Goal: Register for event/course

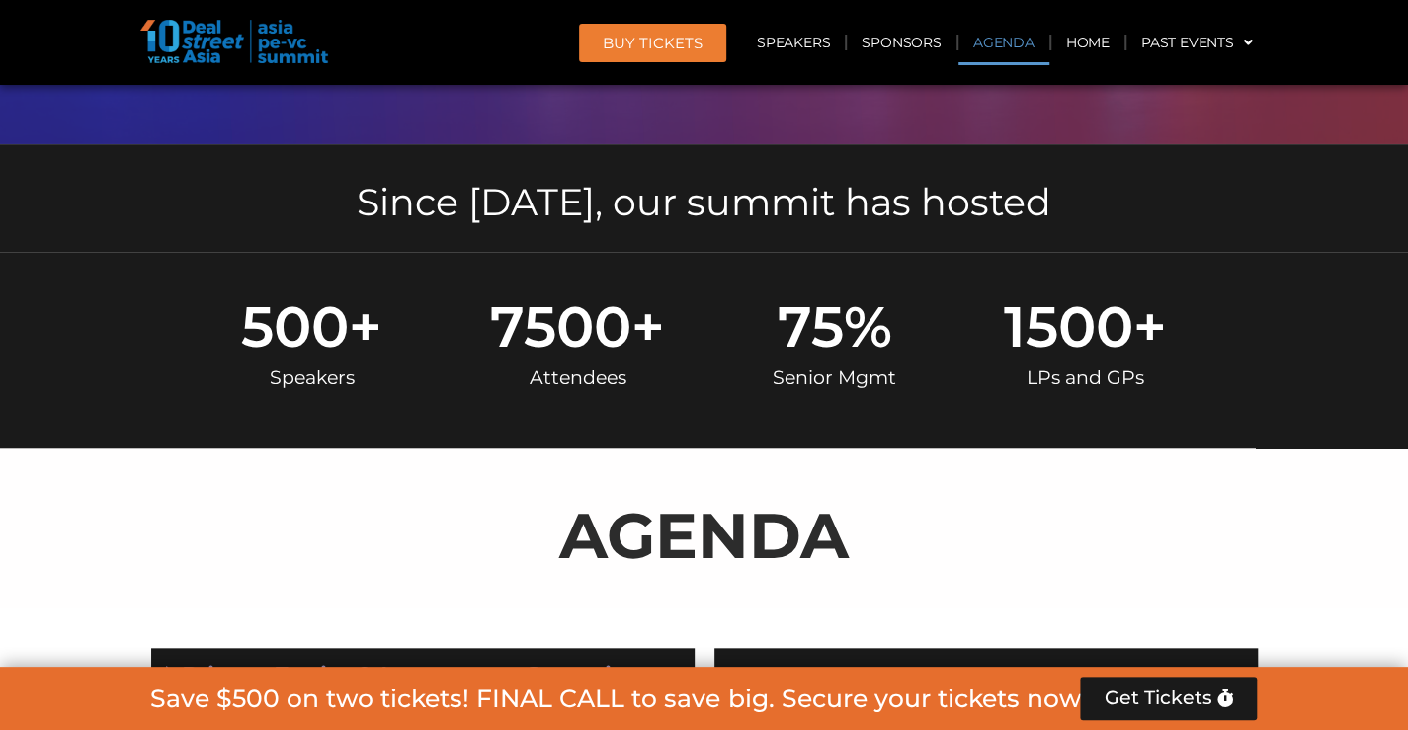
click at [994, 39] on link "Agenda" at bounding box center [1003, 42] width 91 height 45
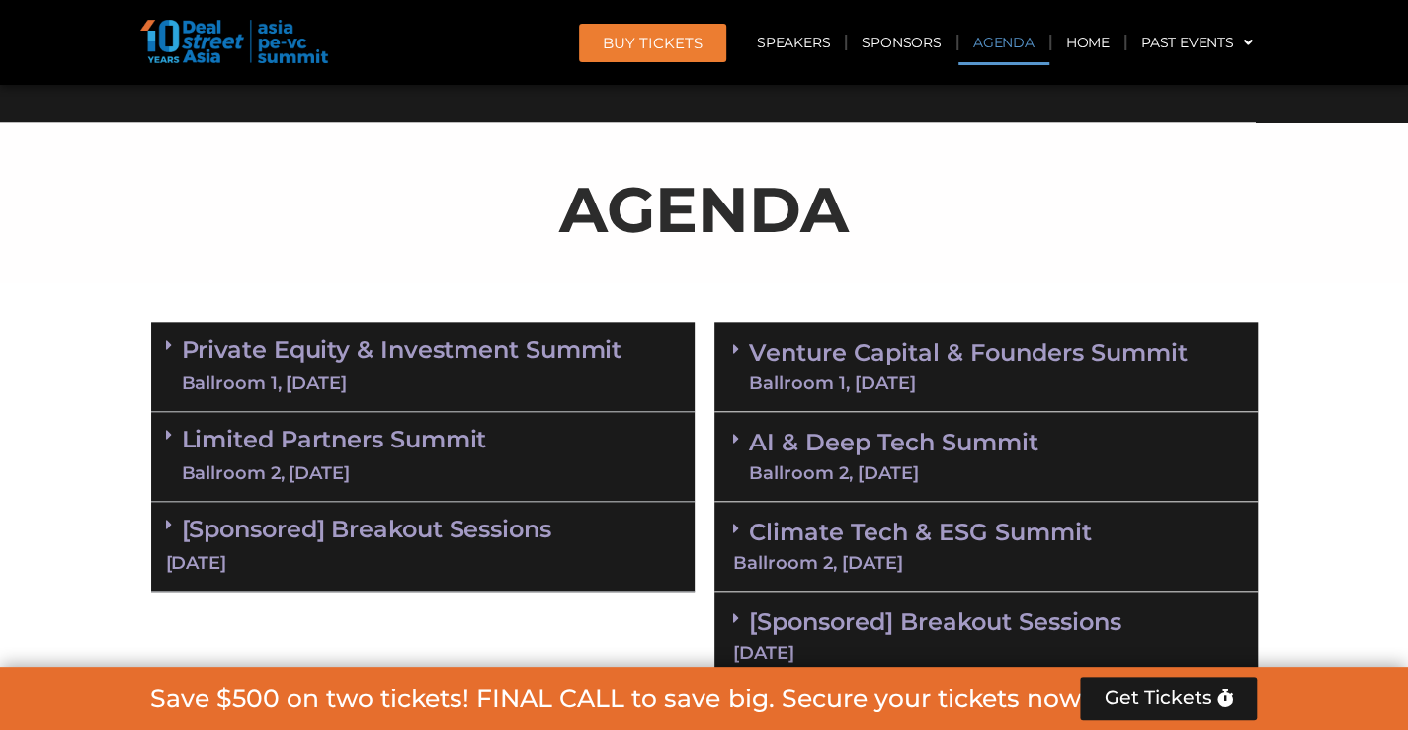
scroll to position [1139, 0]
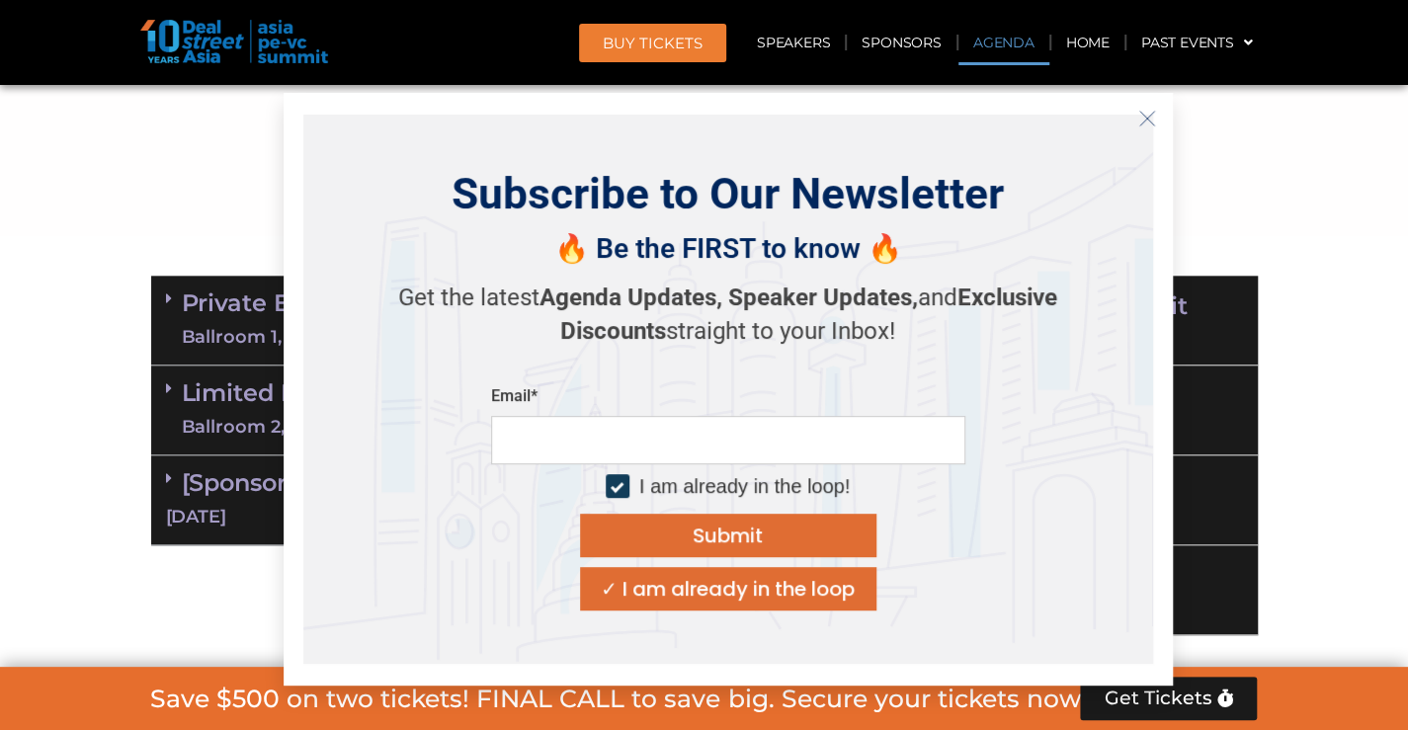
click at [1139, 124] on icon "Close" at bounding box center [1147, 119] width 18 height 18
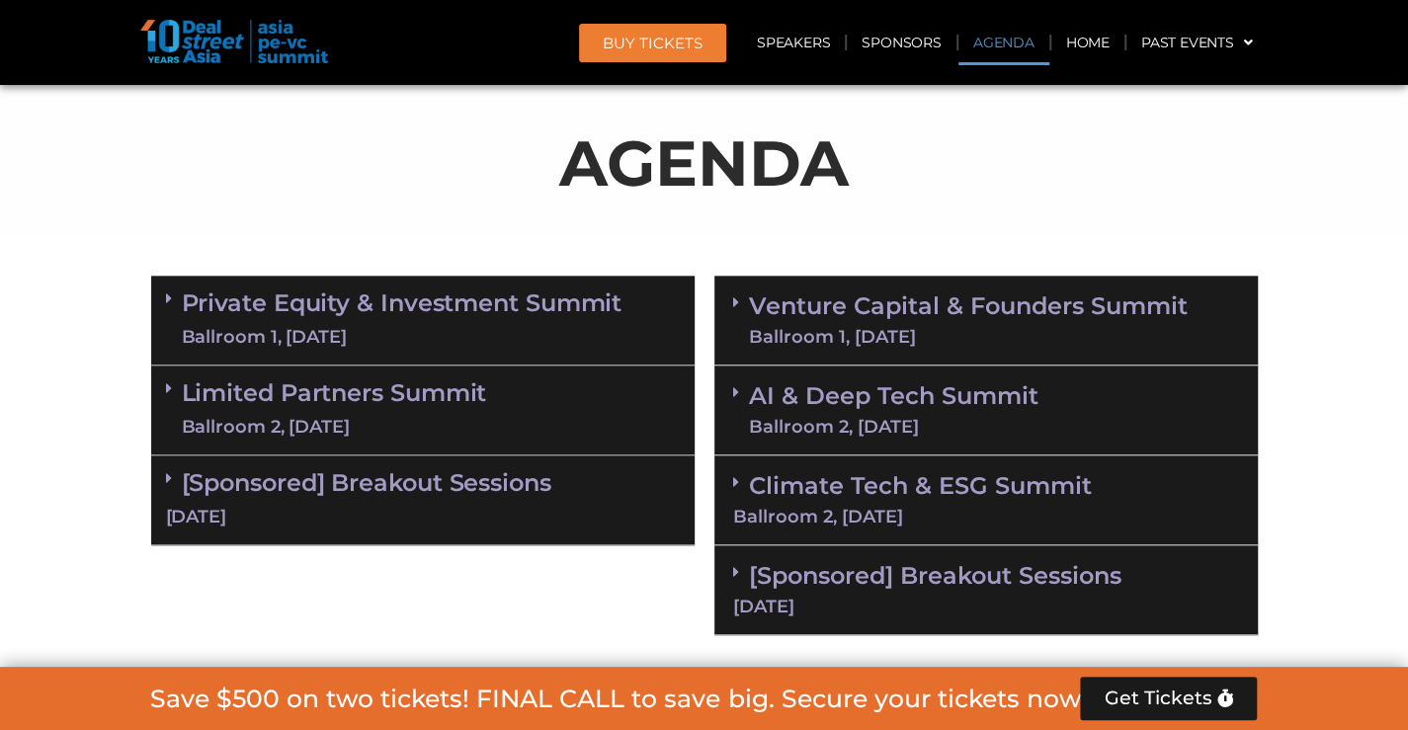
click at [999, 336] on div "Ballroom 1, [DATE]" at bounding box center [968, 337] width 439 height 18
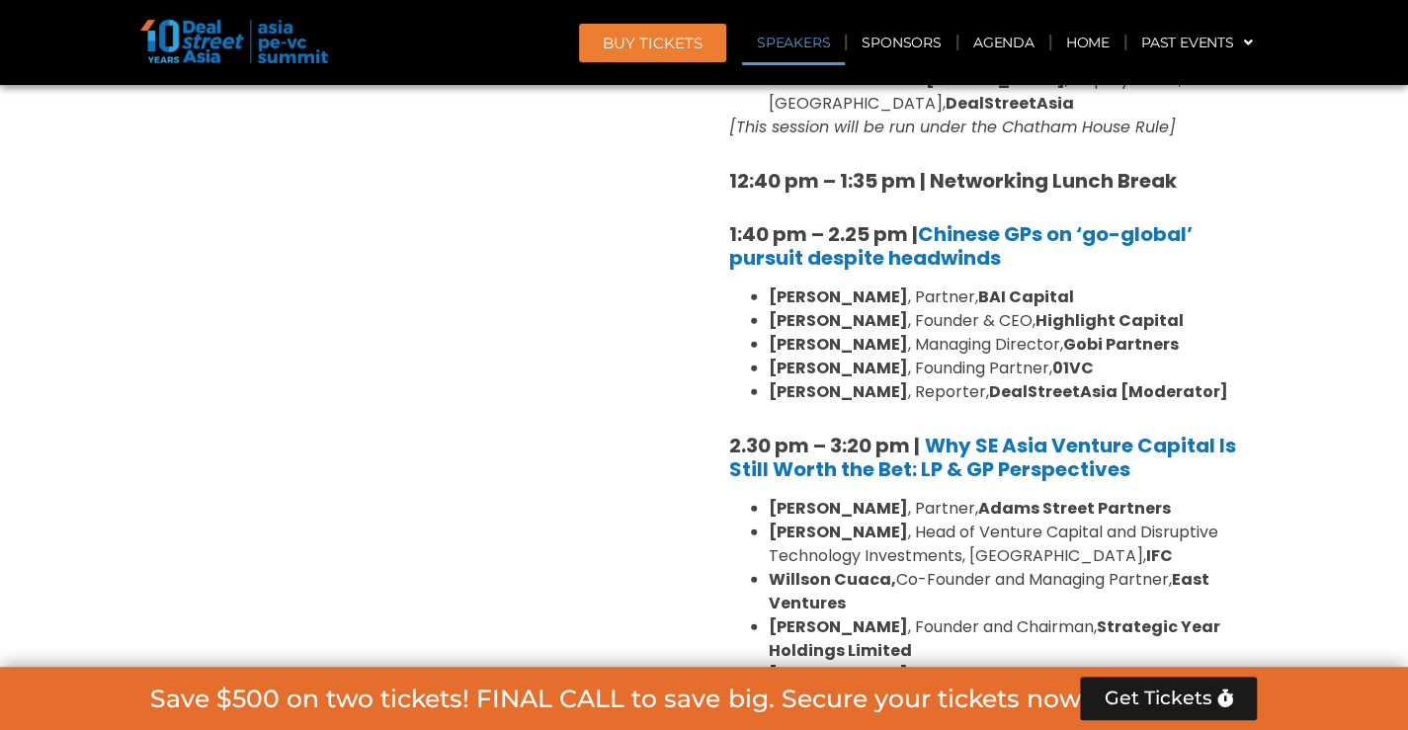
scroll to position [2625, 0]
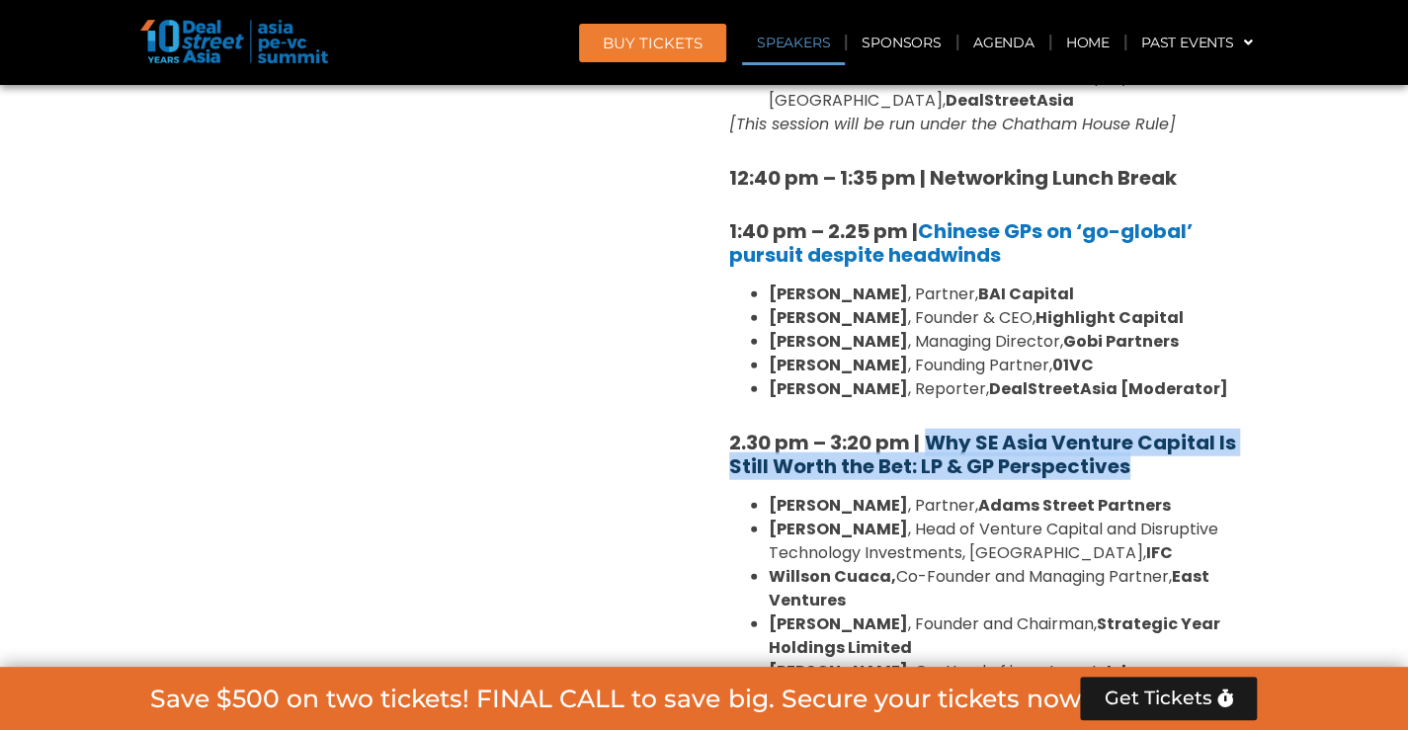
drag, startPoint x: 1150, startPoint y: 420, endPoint x: 936, endPoint y: 394, distance: 216.0
click at [936, 431] on h5 "2.30 pm – 3:20 pm | Why SE Asia Venture Capital Is Still Worth the Bet: LP & GP…" at bounding box center [986, 454] width 514 height 47
copy b "Why SE Asia Venture Capital Is Still Worth the Bet: LP & GP Perspectives"
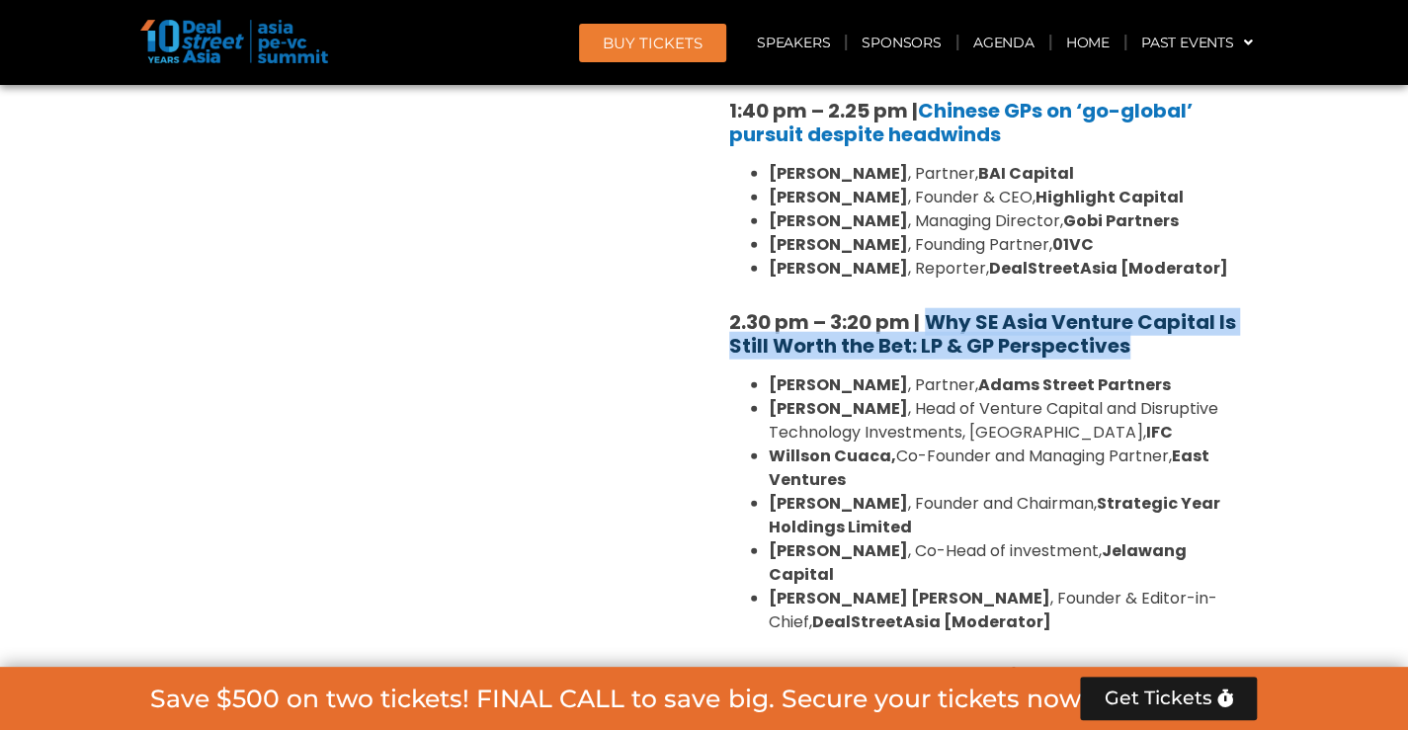
scroll to position [2724, 0]
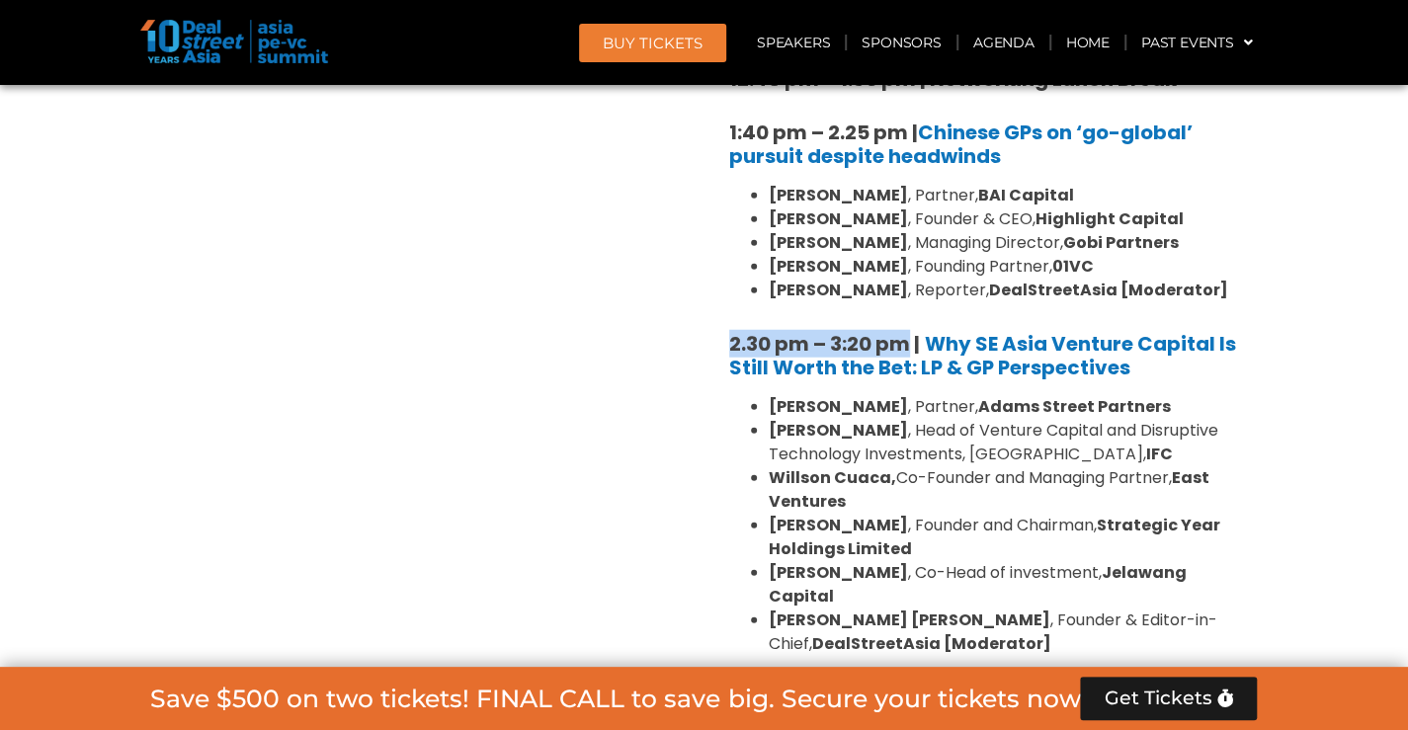
drag, startPoint x: 725, startPoint y: 296, endPoint x: 906, endPoint y: 291, distance: 180.9
click at [906, 291] on div "8:00 am – 9:00 am | Registration & Networking Coffee [Sponsored by Vserve ] 9:0…" at bounding box center [985, 211] width 543 height 2863
copy strong "2.30 pm – 3:20 pm"
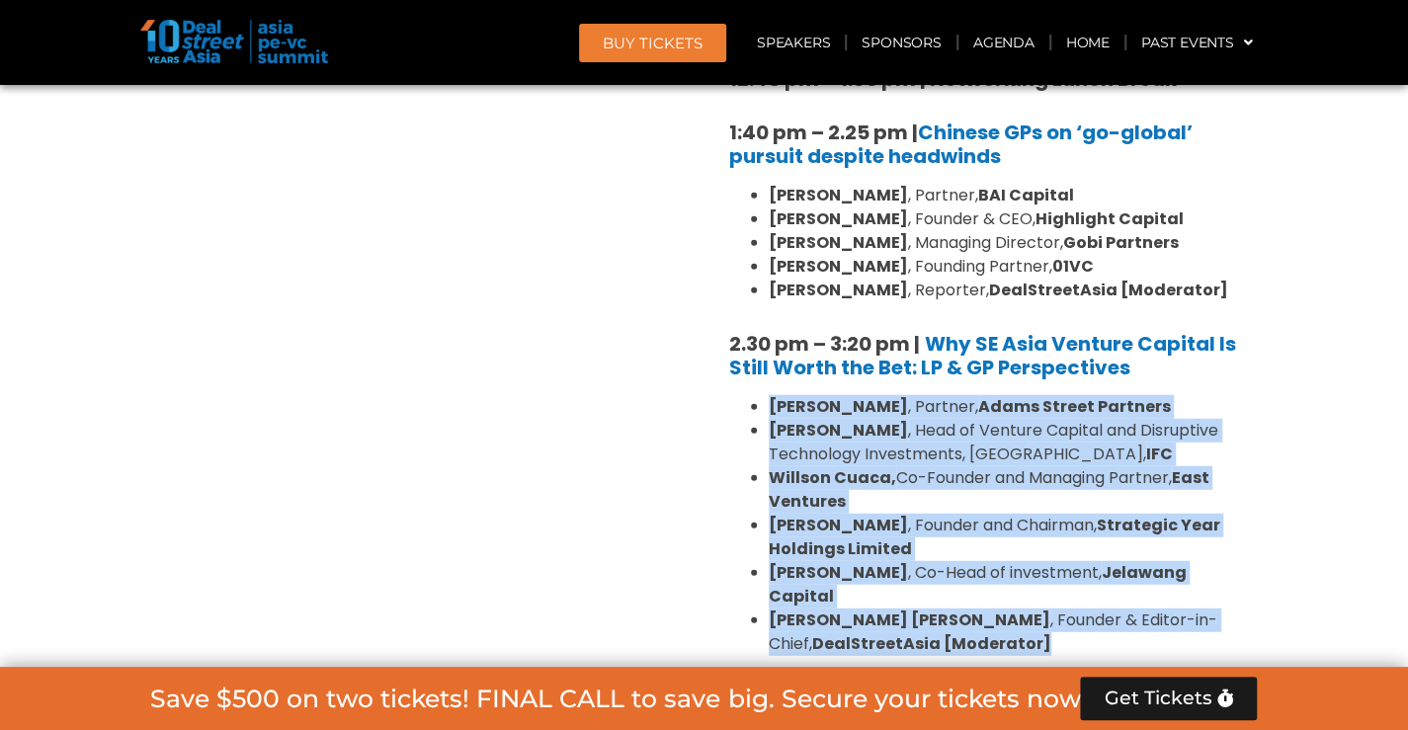
drag, startPoint x: 769, startPoint y: 359, endPoint x: 1016, endPoint y: 562, distance: 320.1
click at [1016, 562] on ul "Sunil Mishra , Partner, Adams Street Partners Geetali Kumar , Head of Venture C…" at bounding box center [986, 525] width 514 height 261
copy ul "Sunil Mishra , Partner, Adams Street Partners Geetali Kumar , Head of Venture C…"
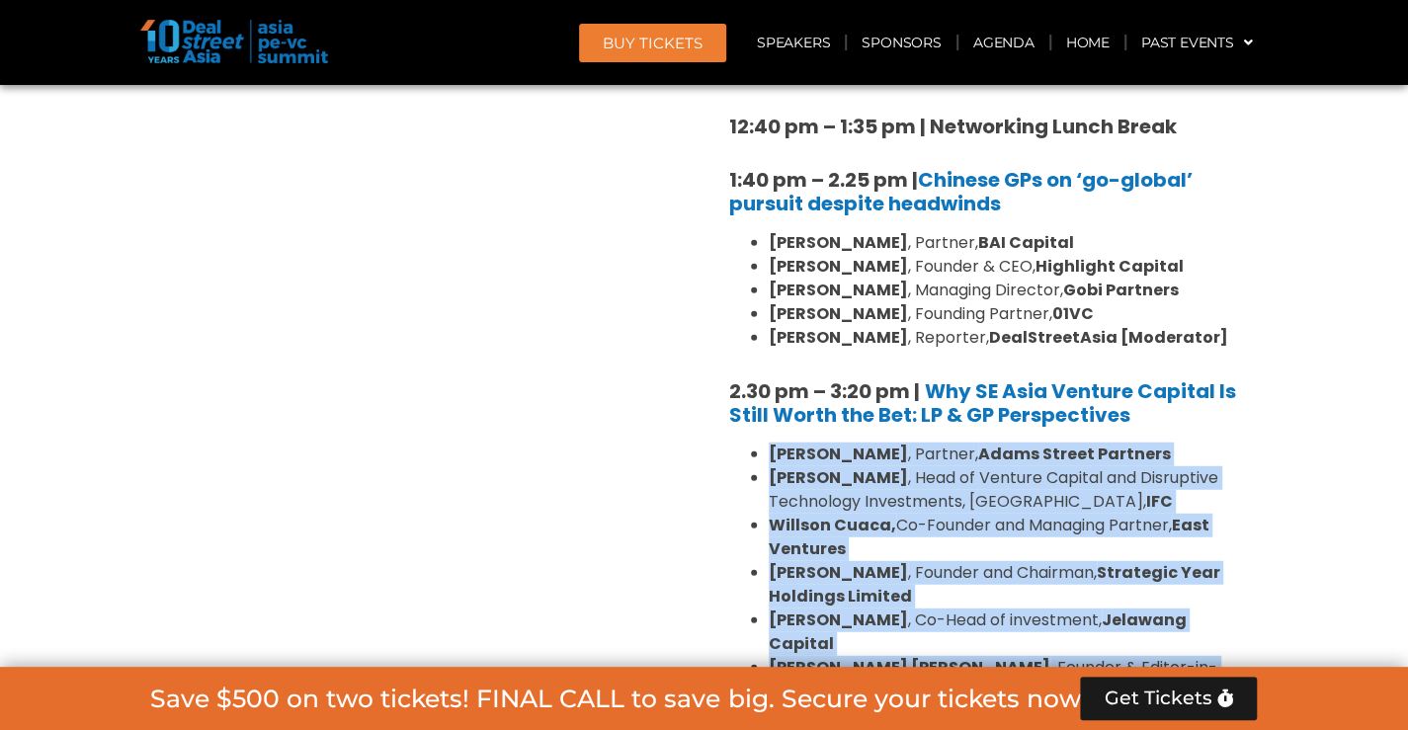
scroll to position [2646, 0]
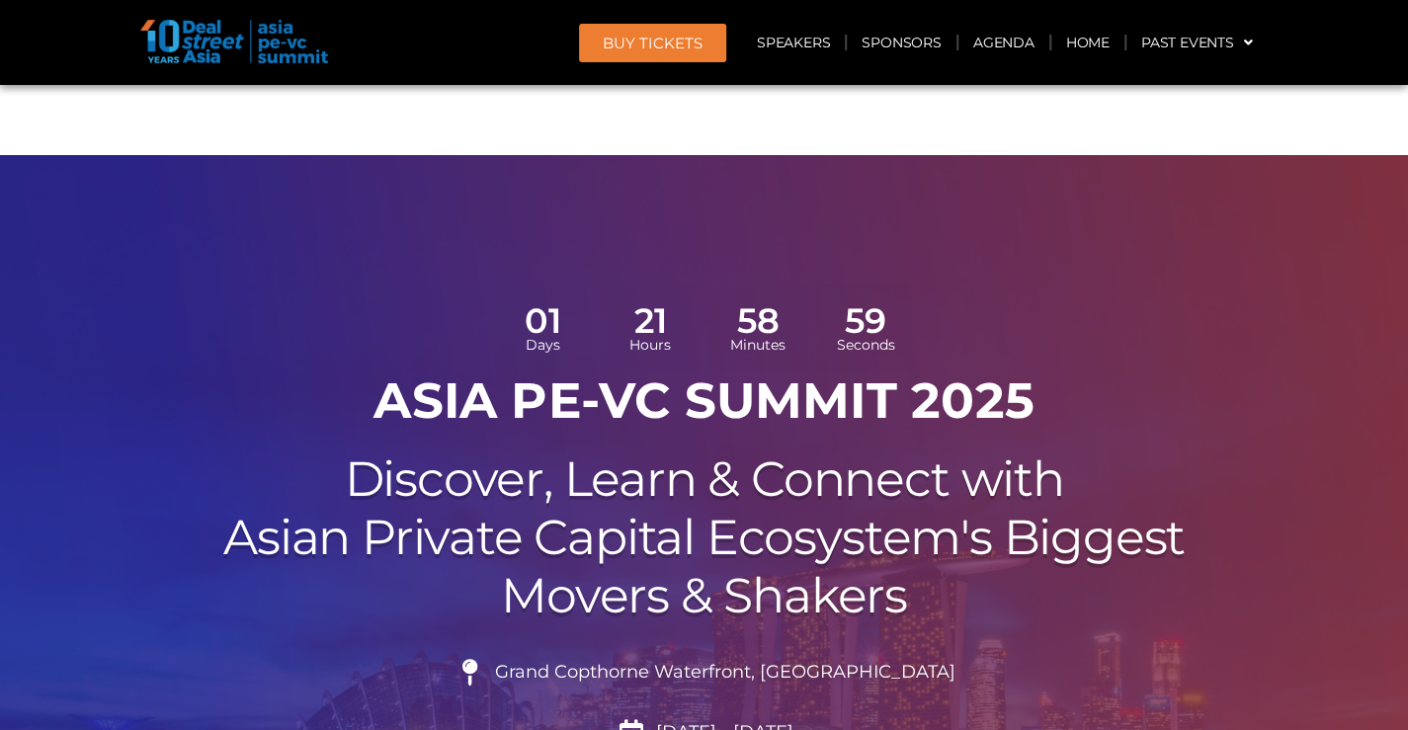
click at [608, 46] on span "BUY Tickets" at bounding box center [653, 43] width 100 height 15
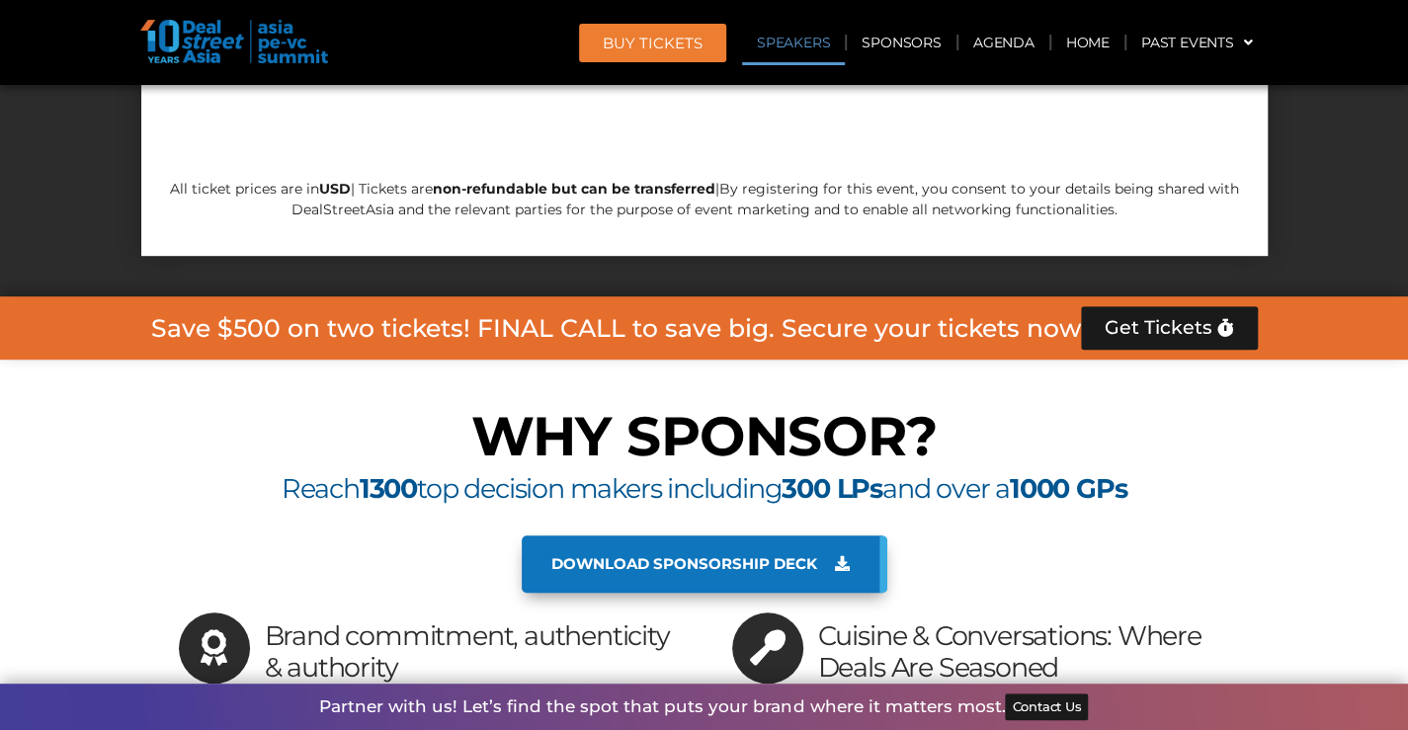
scroll to position [13195, 0]
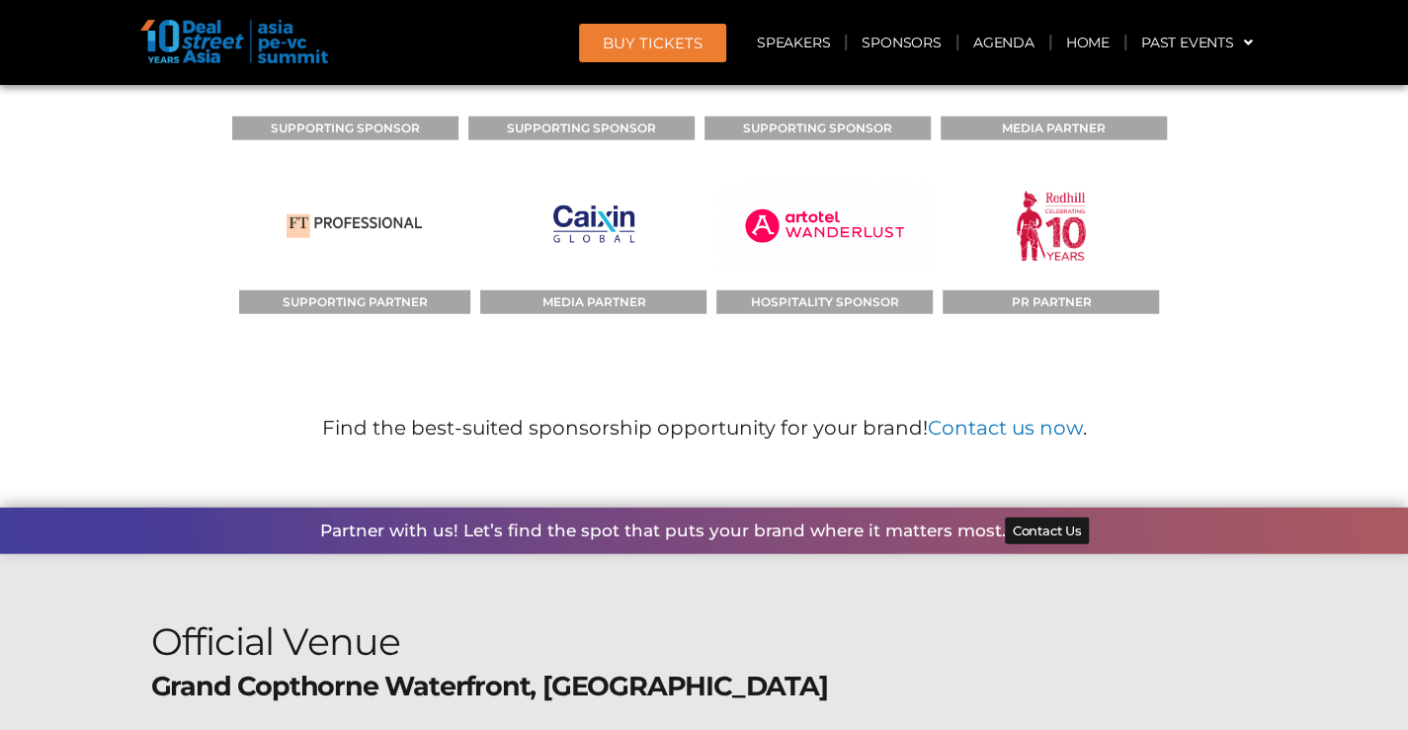
scroll to position [15545, 0]
